Goal: Task Accomplishment & Management: Use online tool/utility

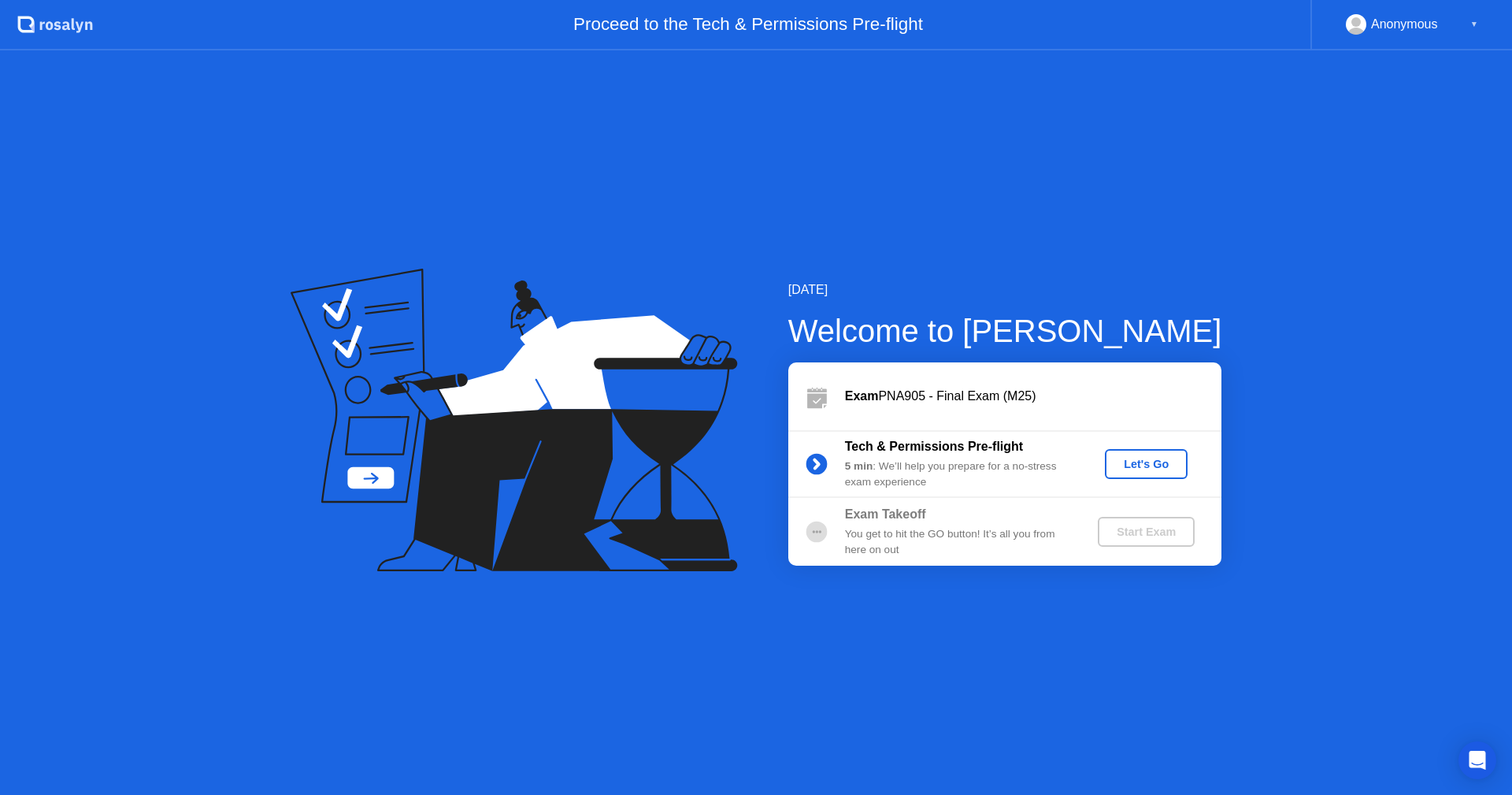
click at [1145, 462] on div "Let's Go" at bounding box center [1146, 464] width 70 height 13
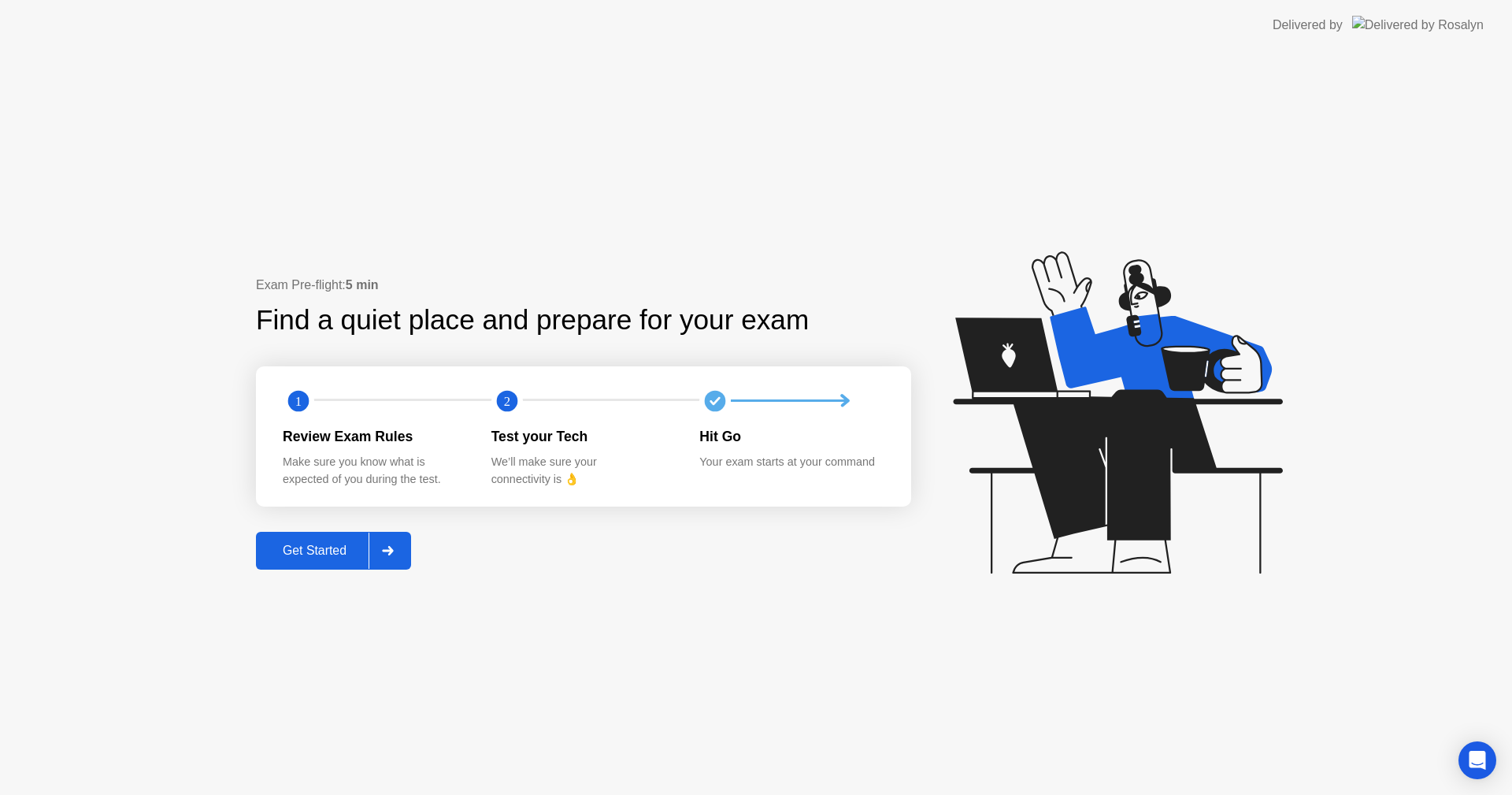
click at [314, 544] on div "Get Started" at bounding box center [314, 551] width 108 height 14
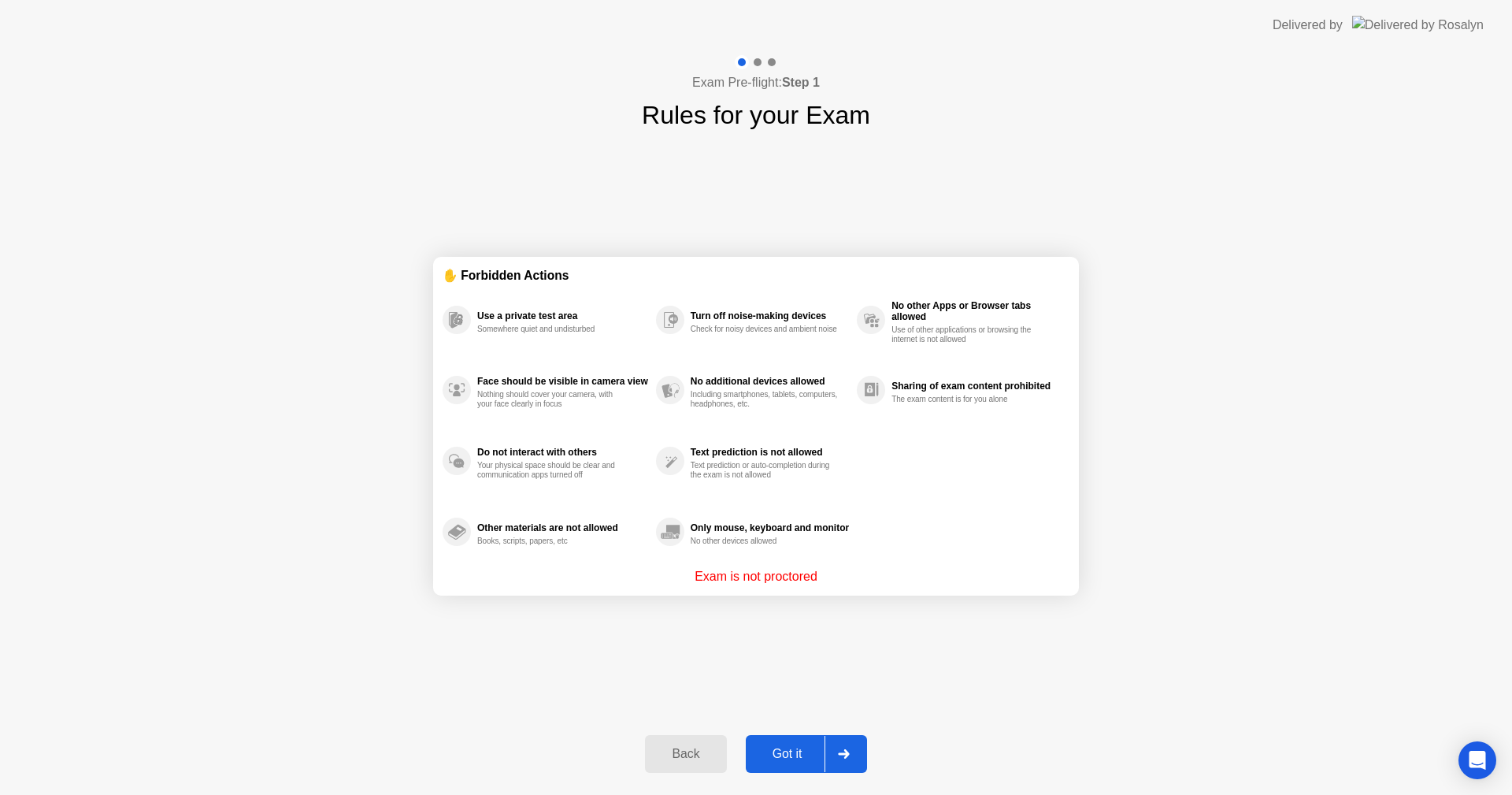
click at [790, 754] on div "Got it" at bounding box center [787, 754] width 74 height 14
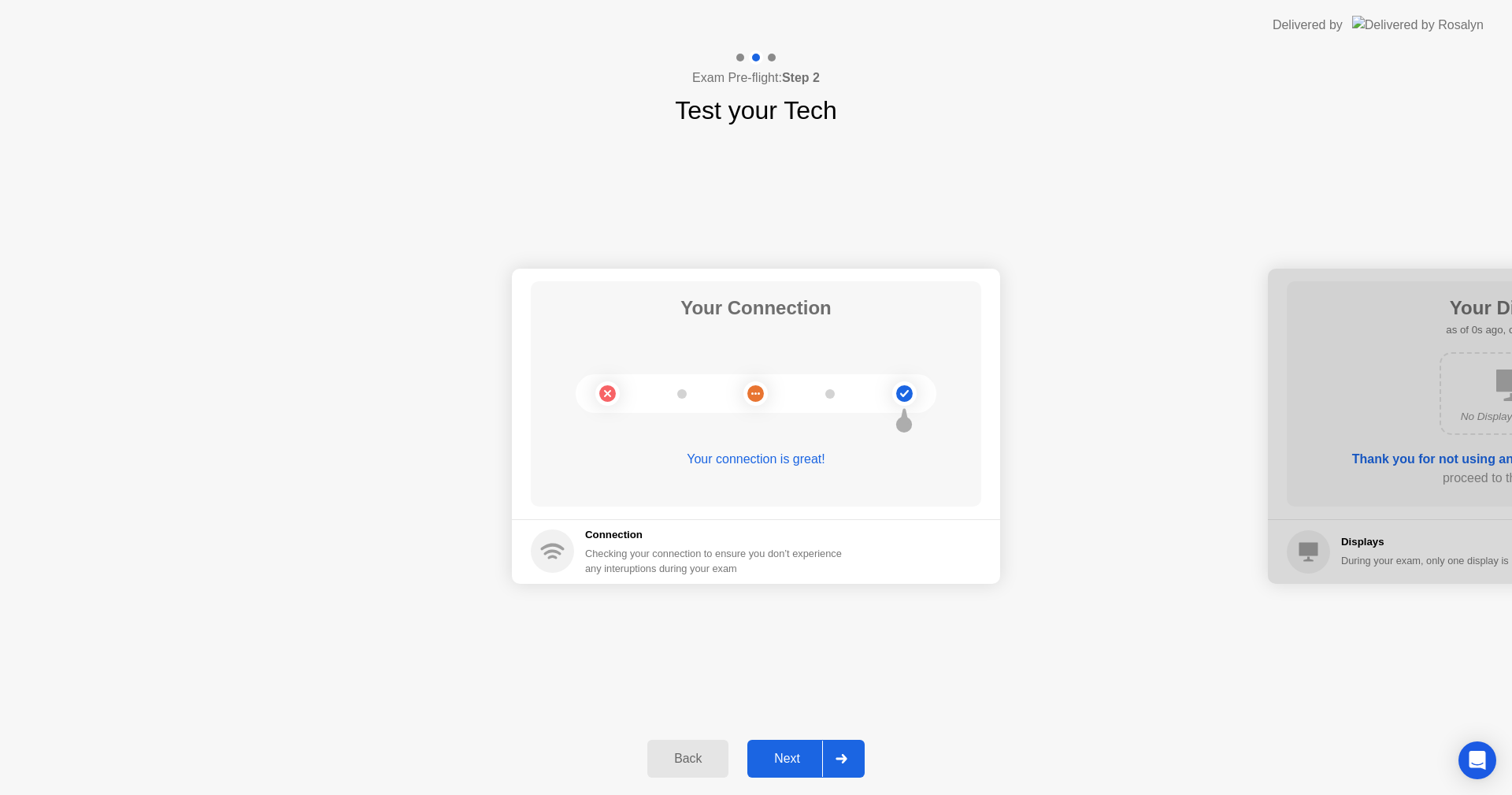
click at [790, 754] on div "Next" at bounding box center [787, 759] width 70 height 14
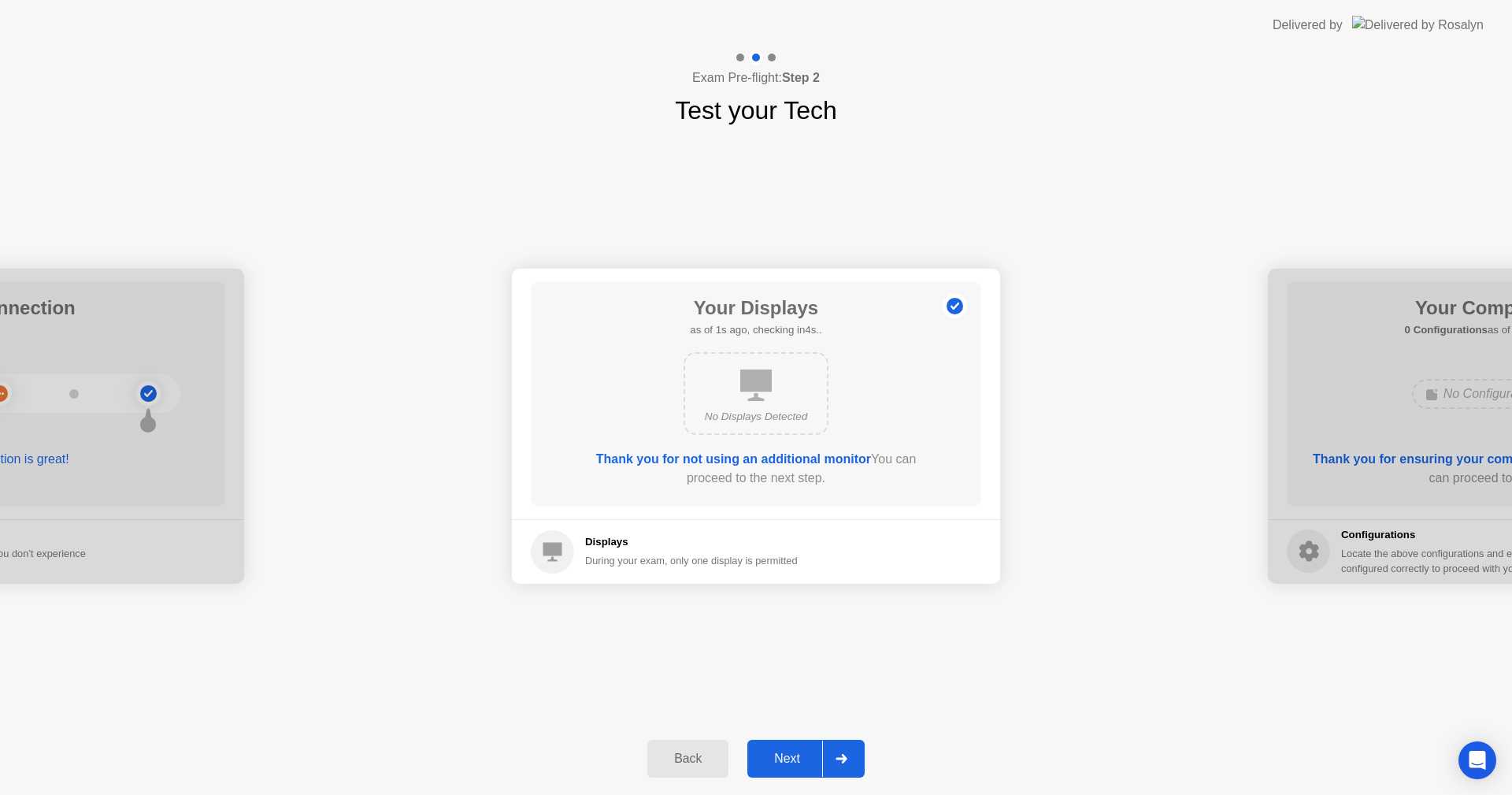
click at [790, 754] on div "Next" at bounding box center [787, 759] width 70 height 14
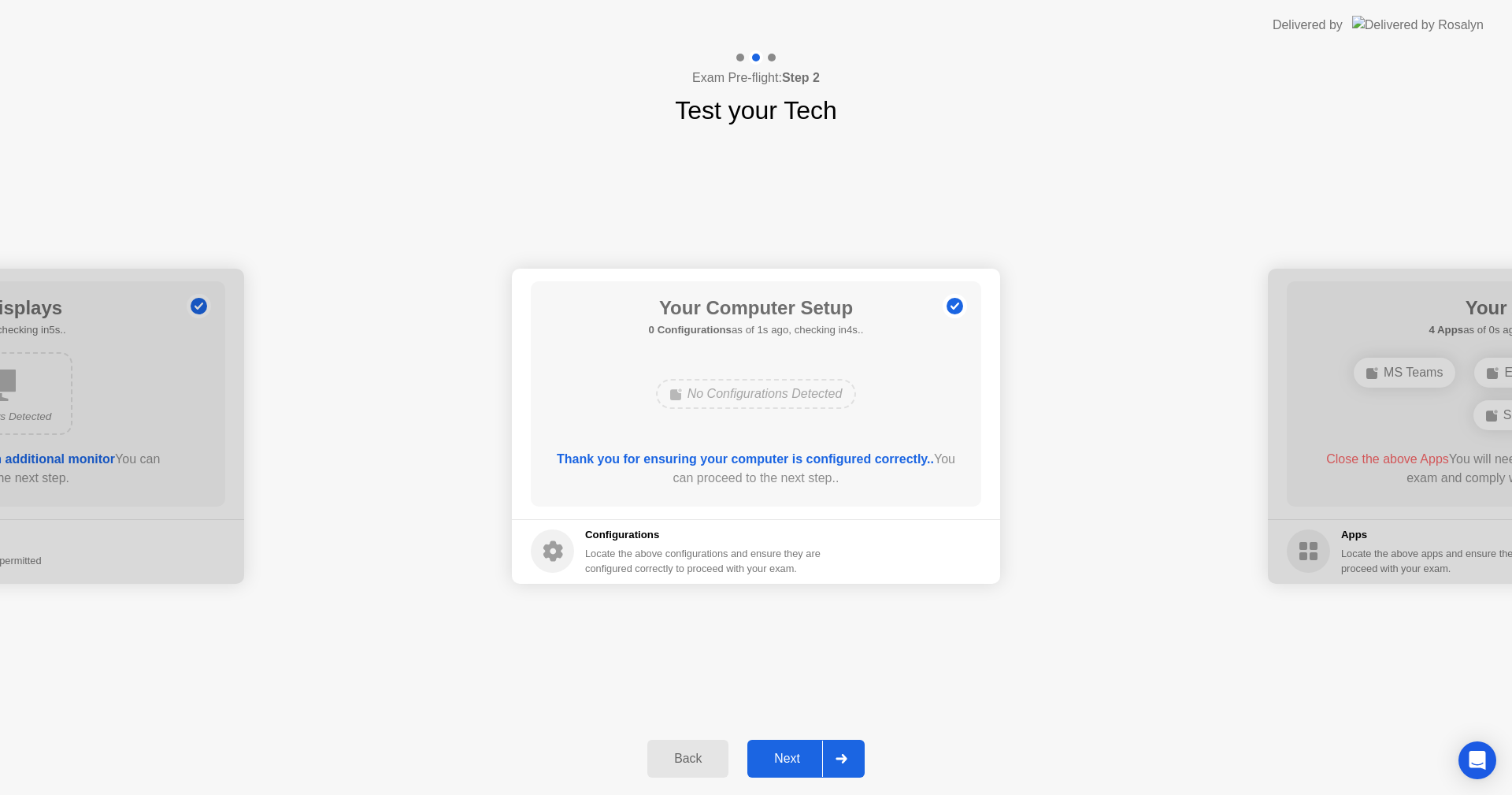
click at [790, 754] on div "Next" at bounding box center [787, 759] width 70 height 14
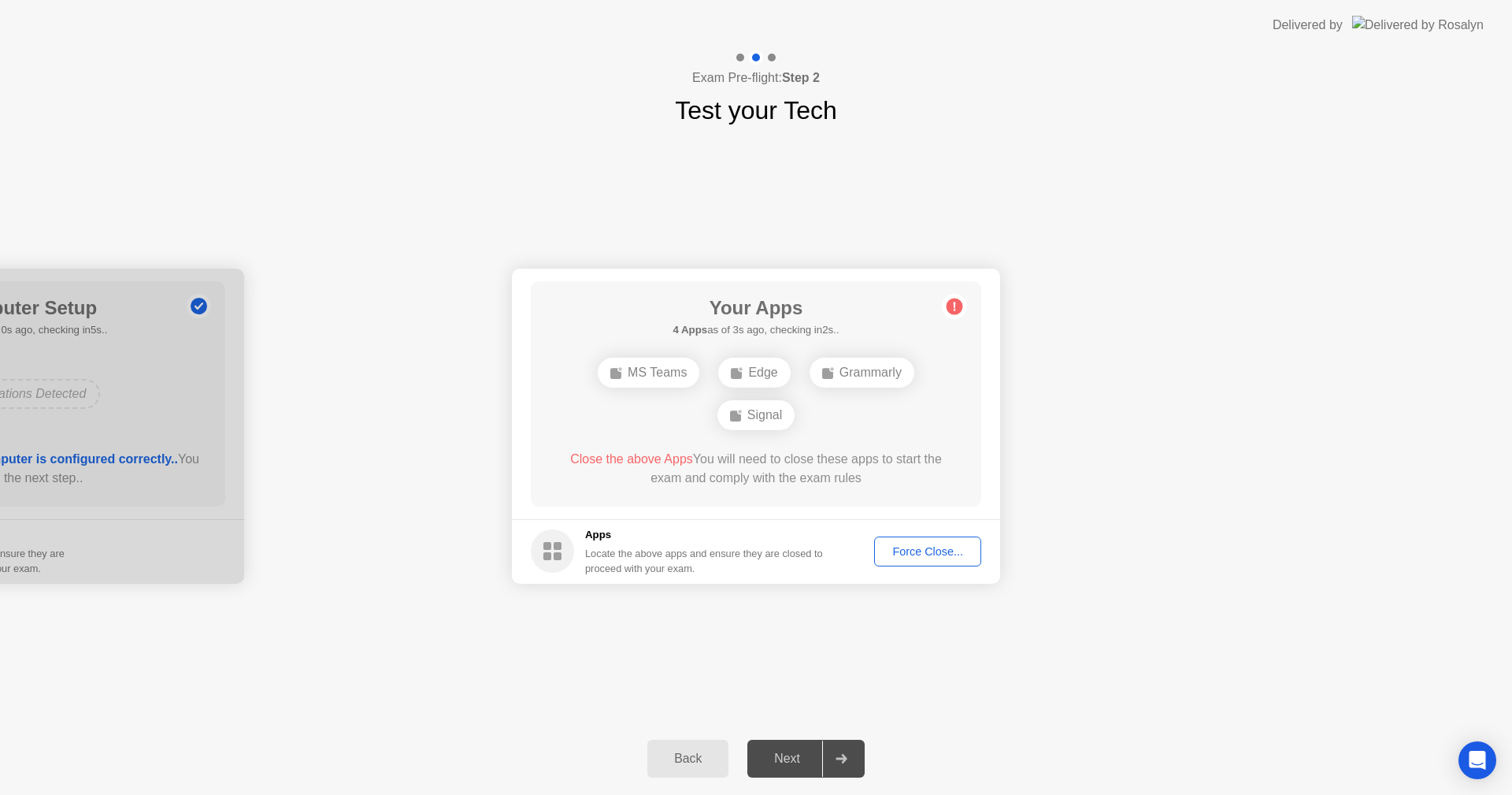
click at [939, 558] on div "Force Close..." at bounding box center [927, 552] width 96 height 13
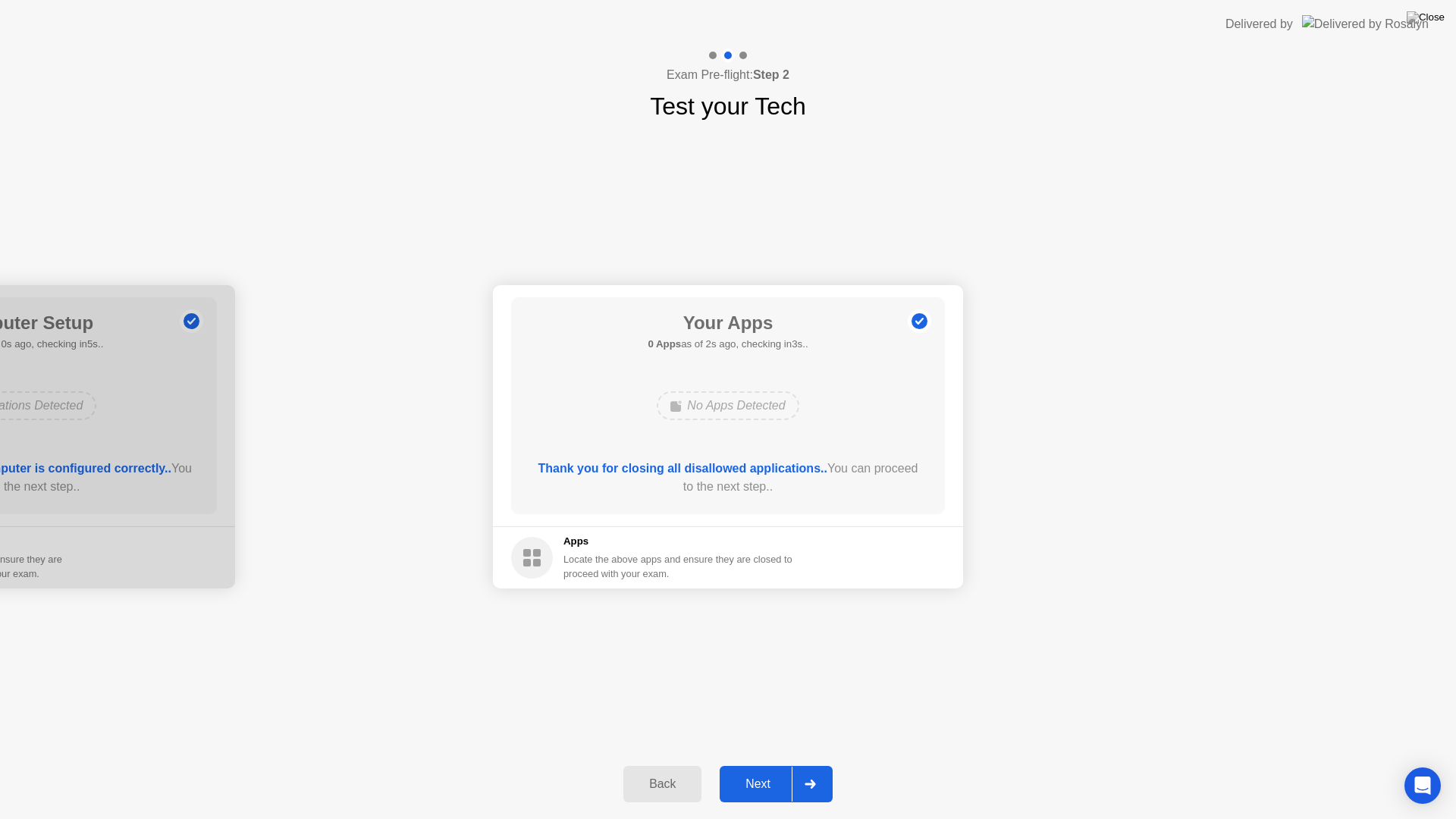
click at [778, 764] on div "Next" at bounding box center [757, 784] width 67 height 14
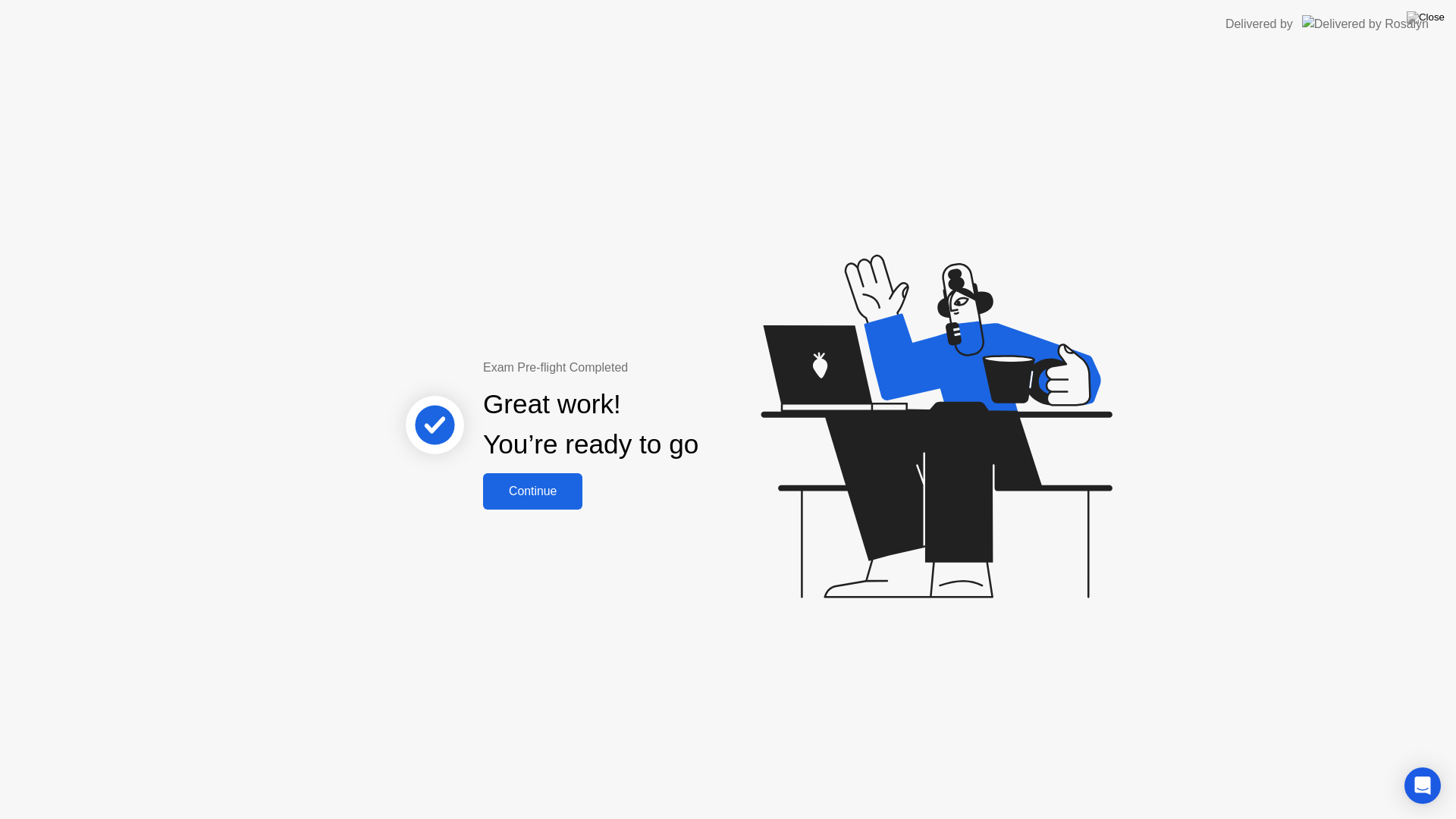
click at [558, 497] on div "Continue" at bounding box center [533, 492] width 91 height 14
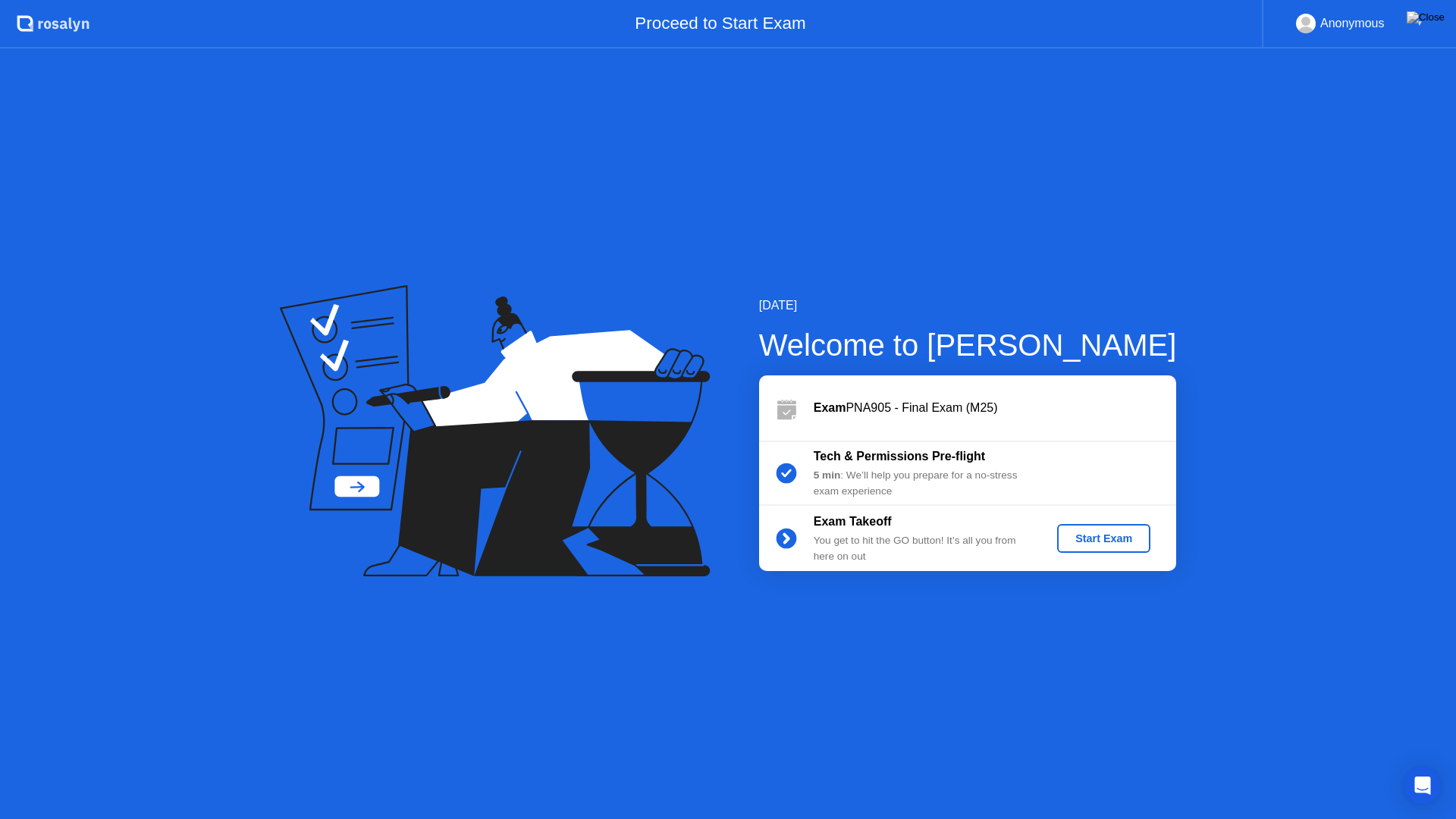
click at [1104, 540] on div "Start Exam" at bounding box center [1104, 538] width 81 height 12
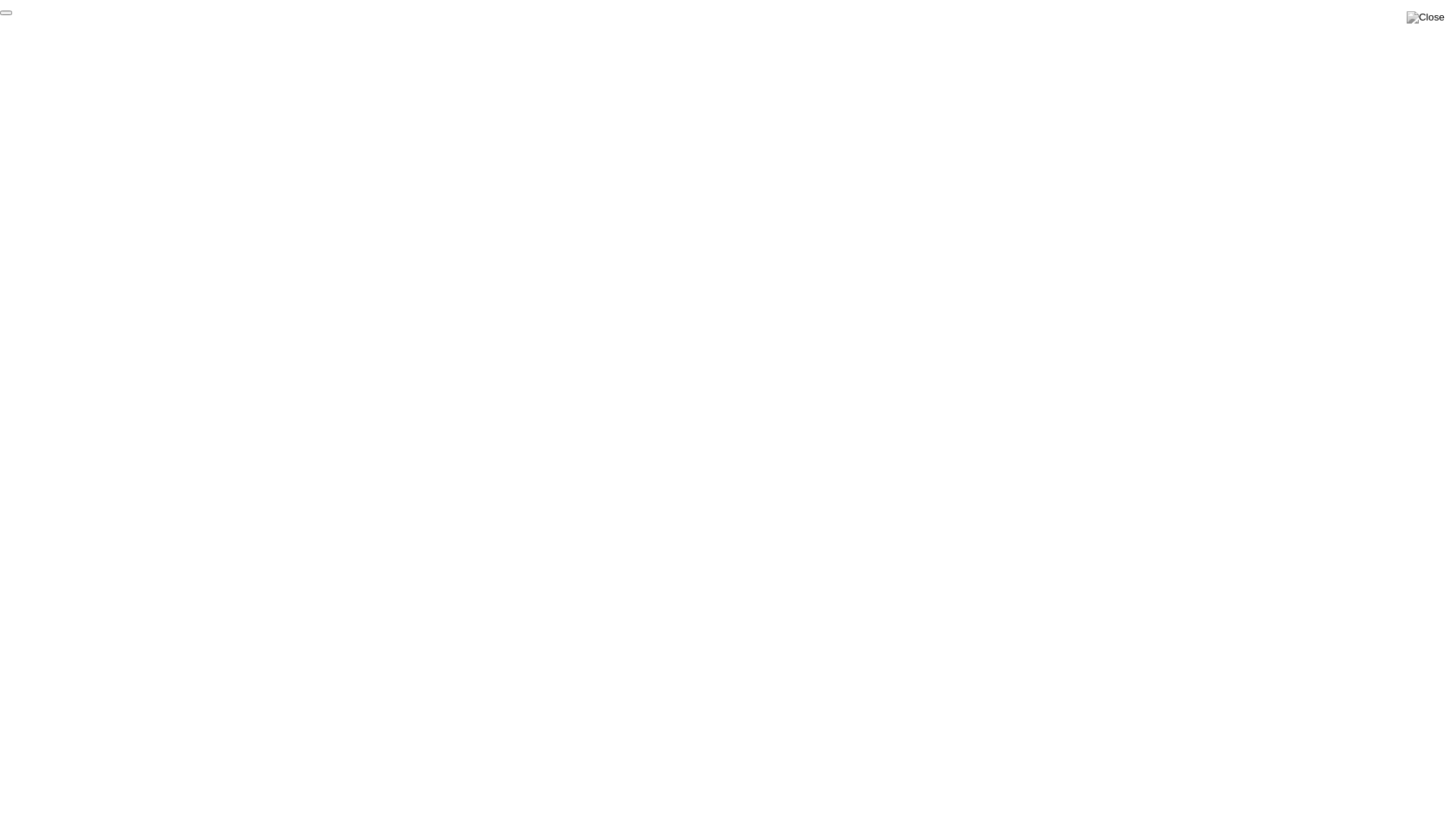
click div "End Proctoring Session"
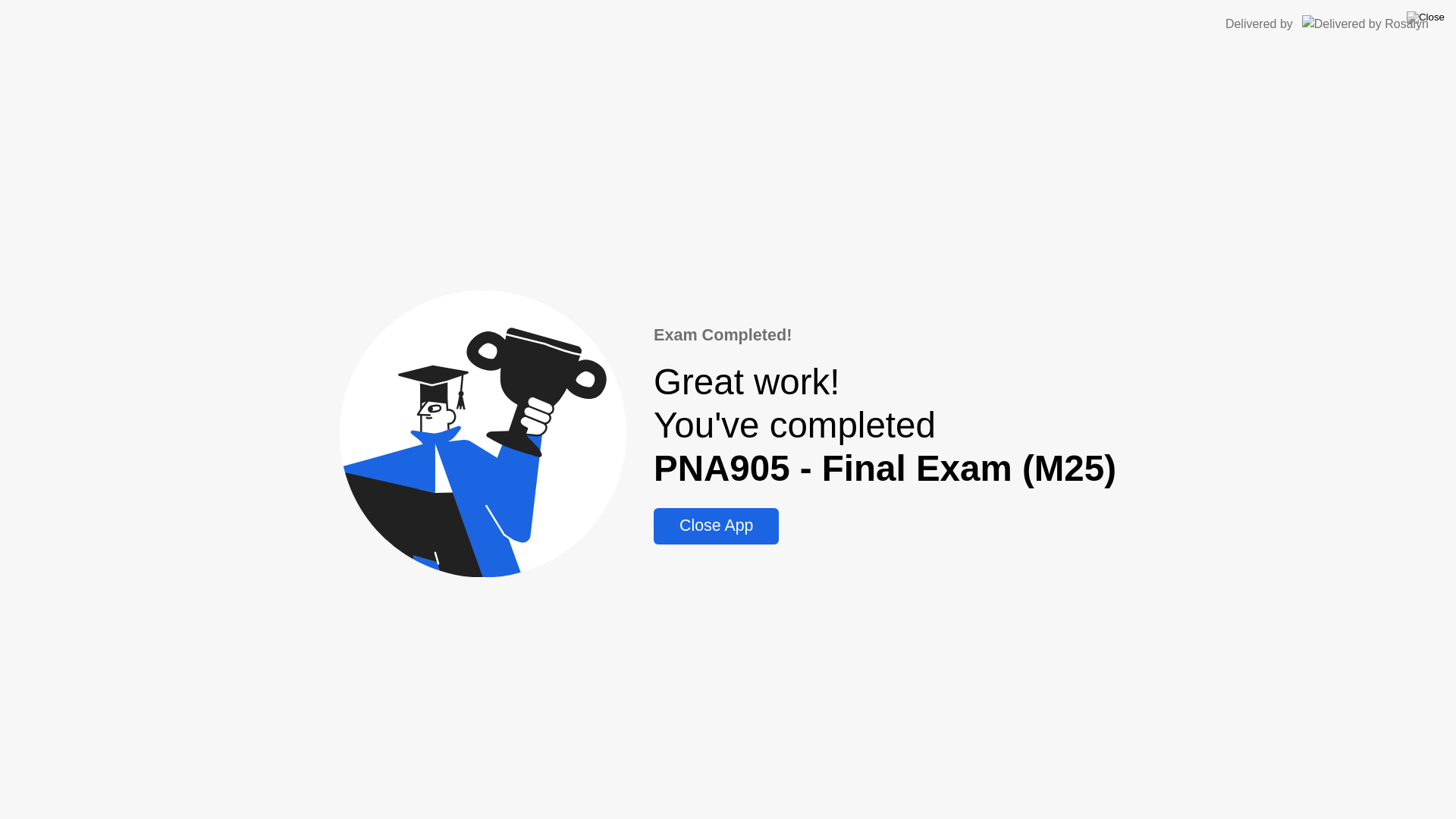
click at [755, 525] on div "Close App" at bounding box center [716, 526] width 116 height 19
